Goal: Navigation & Orientation: Find specific page/section

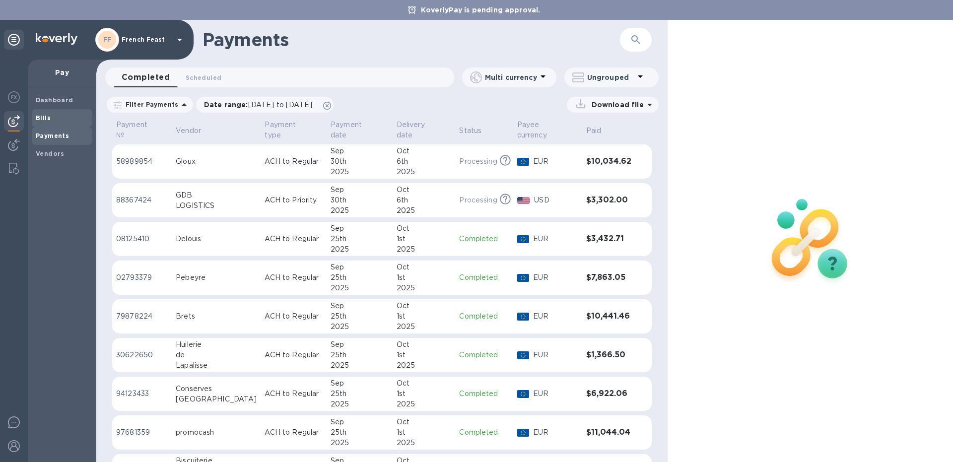
click at [54, 119] on span "Bills" at bounding box center [62, 118] width 53 height 10
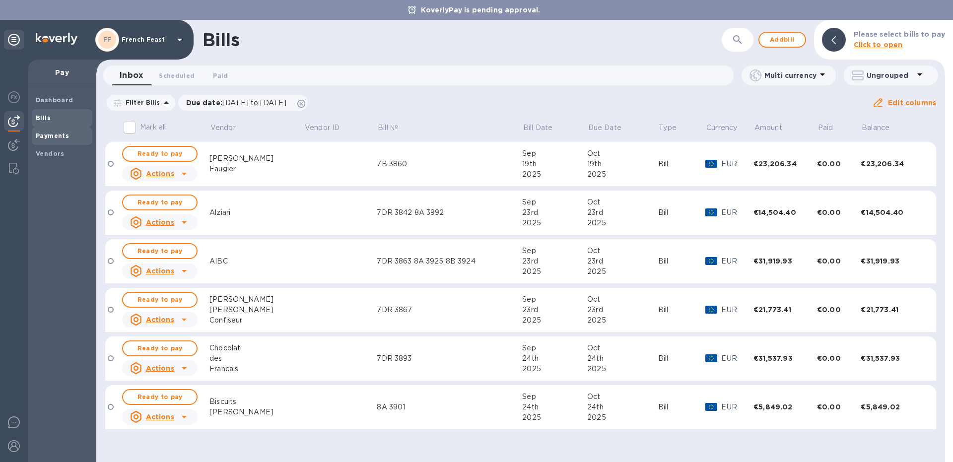
click at [52, 136] on b "Payments" at bounding box center [52, 135] width 33 height 7
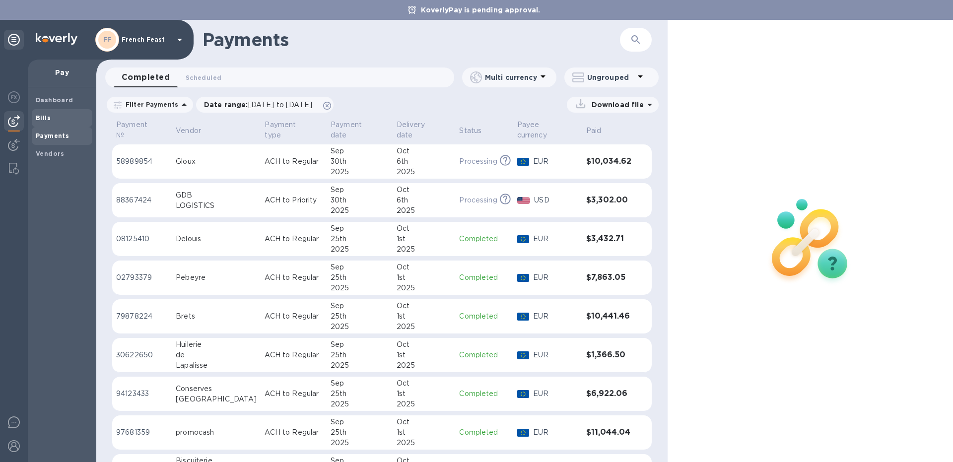
click at [52, 122] on span "Bills" at bounding box center [62, 118] width 53 height 10
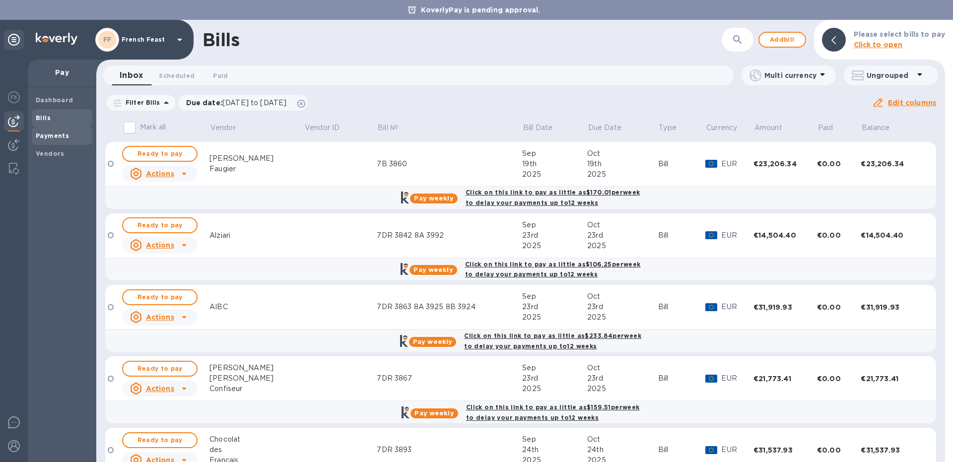
click at [59, 137] on b "Payments" at bounding box center [52, 135] width 33 height 7
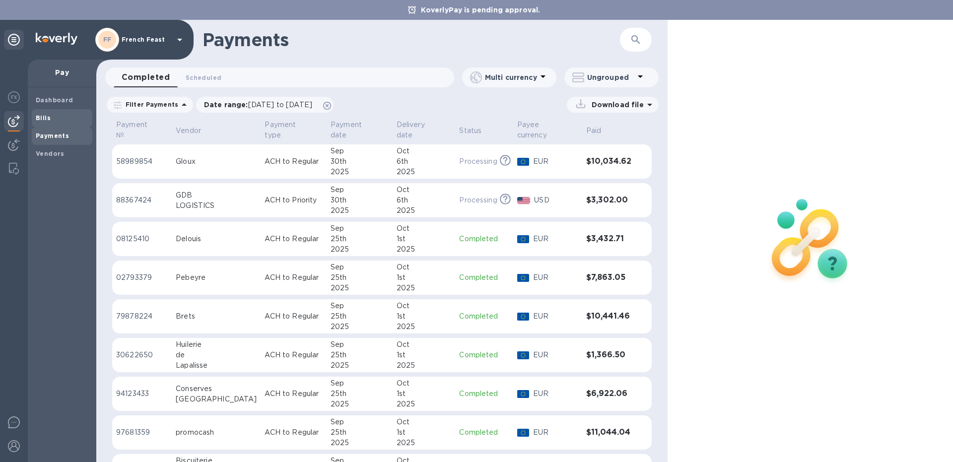
click at [40, 119] on b "Bills" at bounding box center [43, 117] width 15 height 7
